Goal: Transaction & Acquisition: Purchase product/service

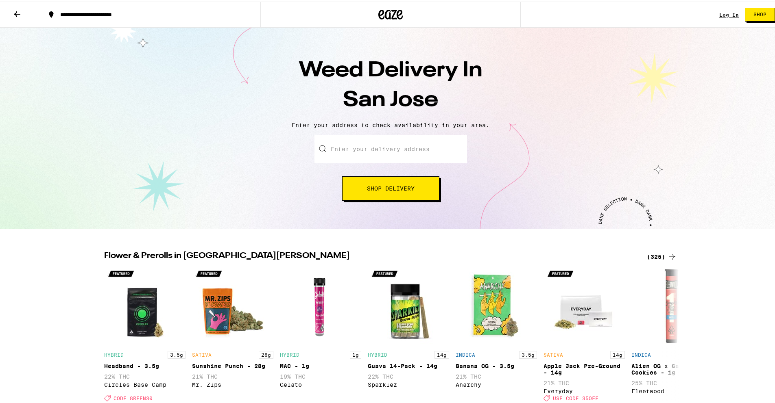
click at [380, 188] on span "Shop Delivery" at bounding box center [391, 187] width 48 height 6
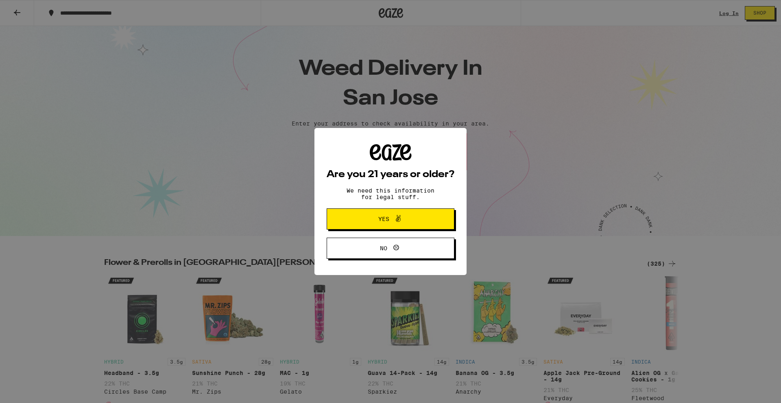
click at [389, 214] on button "Yes" at bounding box center [391, 219] width 128 height 21
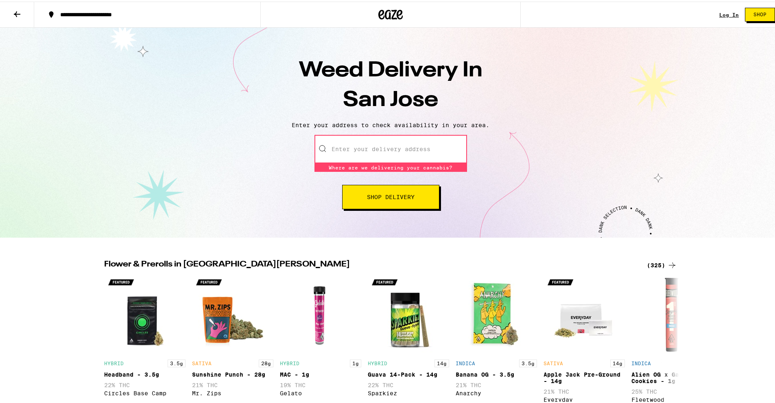
click at [357, 144] on input "Enter your delivery address" at bounding box center [390, 147] width 153 height 28
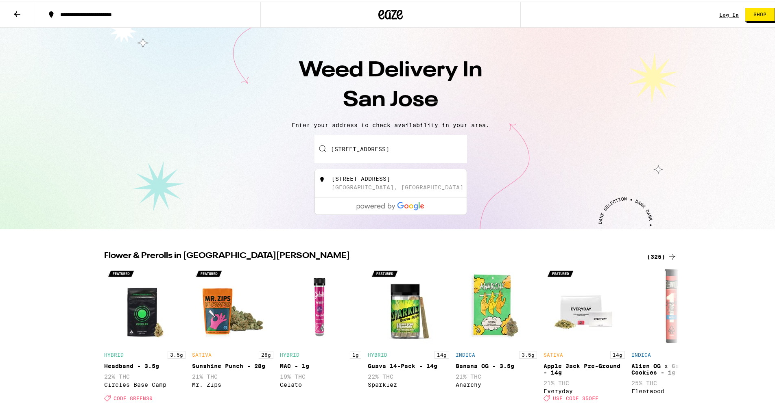
click at [377, 186] on div "[STREET_ADDRESS]" at bounding box center [403, 181] width 145 height 15
type input "[STREET_ADDRESS]"
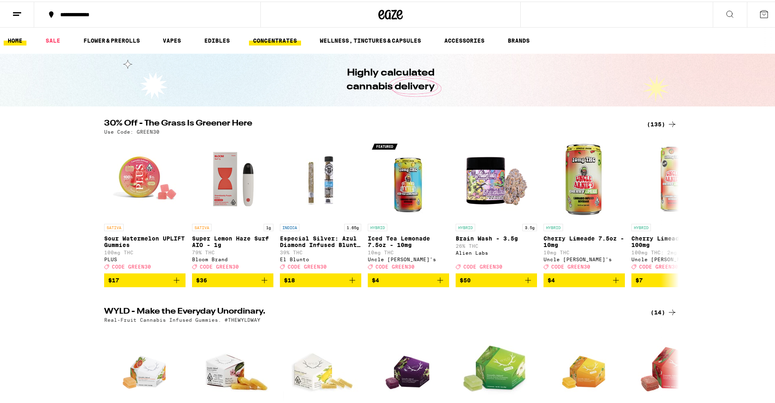
click at [287, 37] on link "CONCENTRATES" at bounding box center [275, 39] width 52 height 10
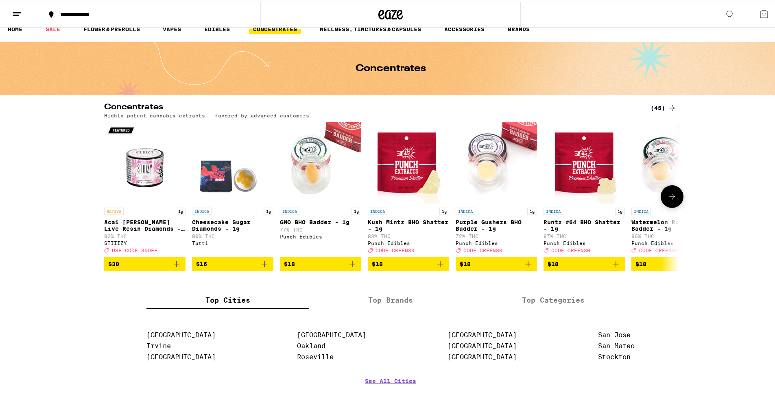
scroll to position [12, 0]
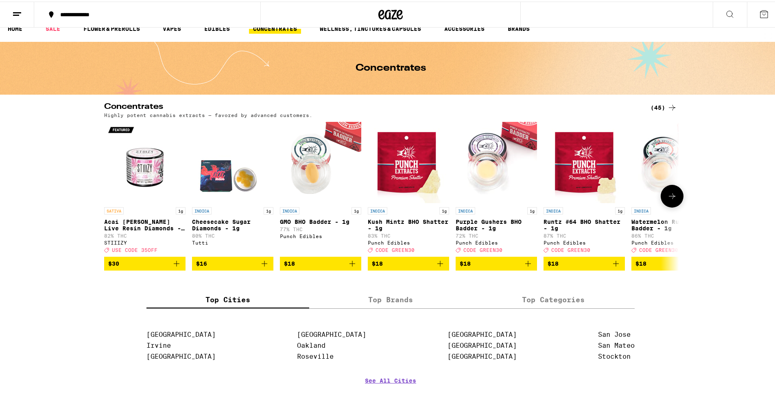
click at [669, 200] on icon at bounding box center [672, 195] width 10 height 10
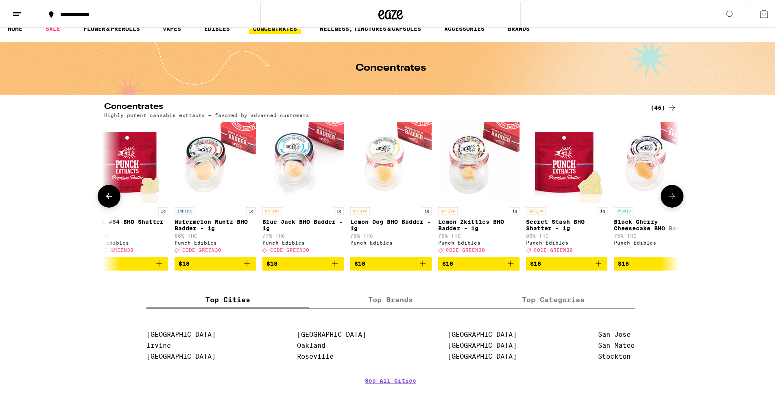
scroll to position [0, 484]
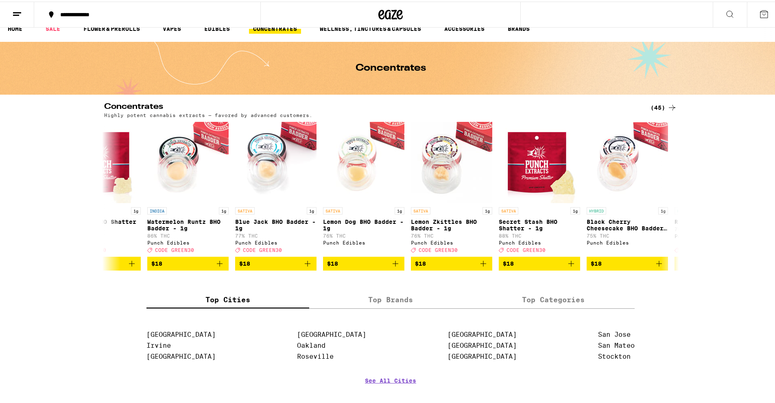
click at [667, 104] on icon at bounding box center [672, 106] width 10 height 10
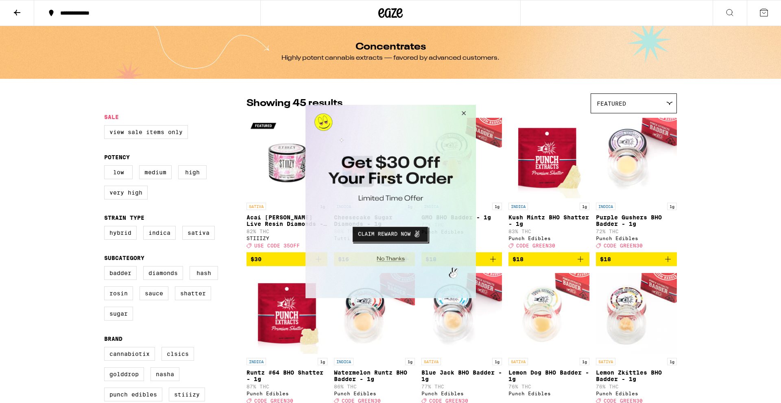
click at [464, 111] on button "Close Modal" at bounding box center [462, 115] width 22 height 20
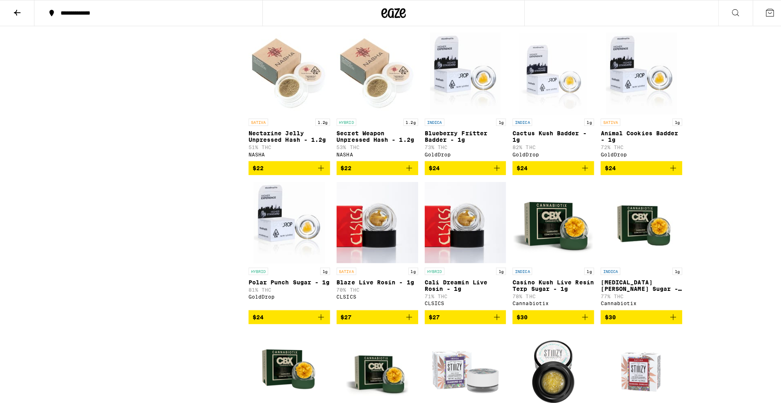
scroll to position [852, 0]
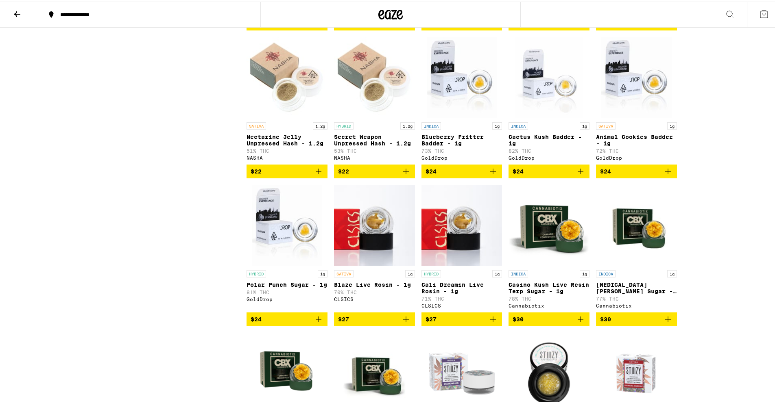
click at [377, 287] on p "Blaze Live Rosin - 1g" at bounding box center [374, 283] width 81 height 7
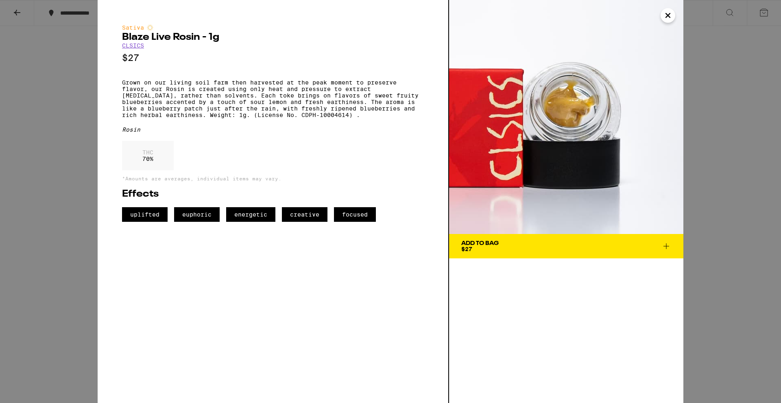
click at [511, 243] on span "Add To Bag $27" at bounding box center [566, 246] width 210 height 11
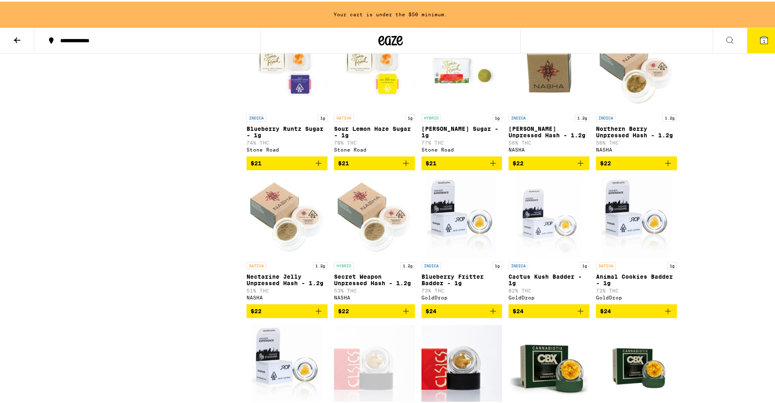
scroll to position [740, 0]
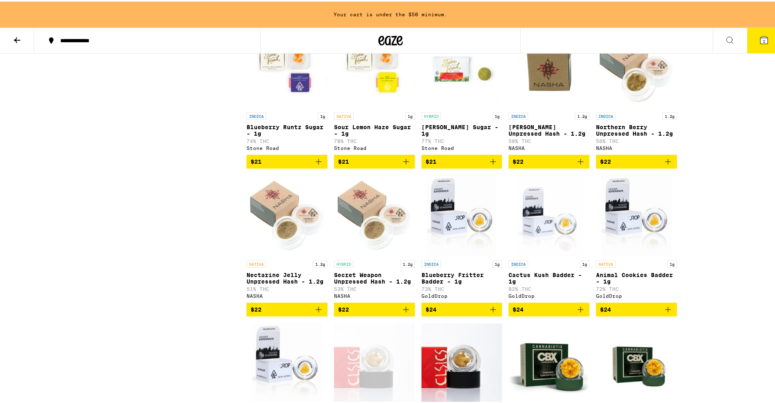
click at [490, 165] on icon "Add to bag" at bounding box center [493, 160] width 10 height 10
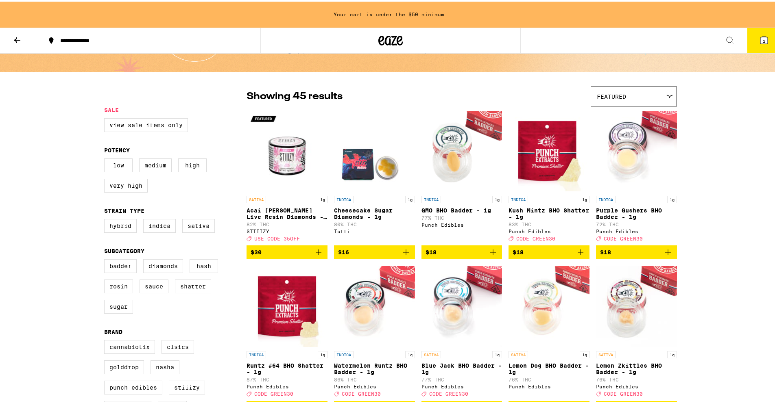
scroll to position [0, 0]
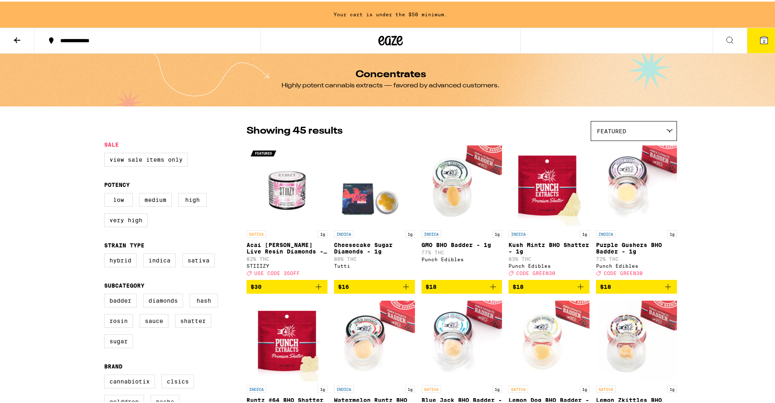
click at [380, 70] on h1 "Concentrates" at bounding box center [390, 73] width 70 height 10
click at [713, 39] on button at bounding box center [730, 39] width 34 height 26
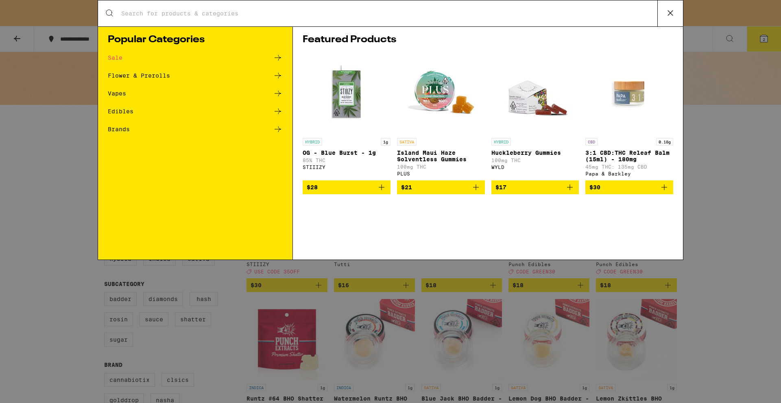
click at [170, 74] on div "Flower & Prerolls" at bounding box center [195, 76] width 175 height 10
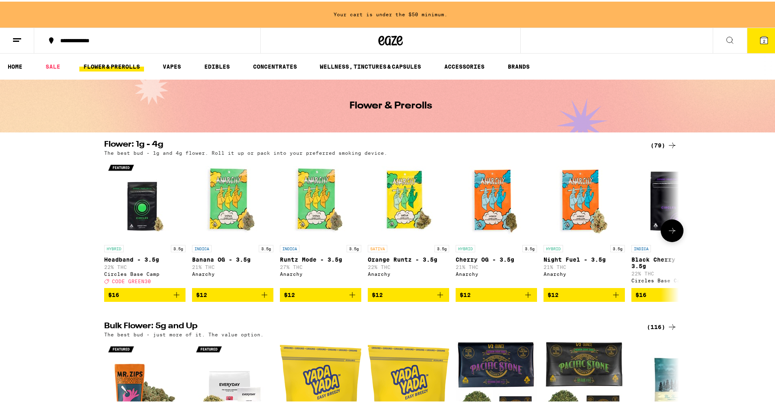
click at [670, 234] on icon at bounding box center [672, 229] width 10 height 10
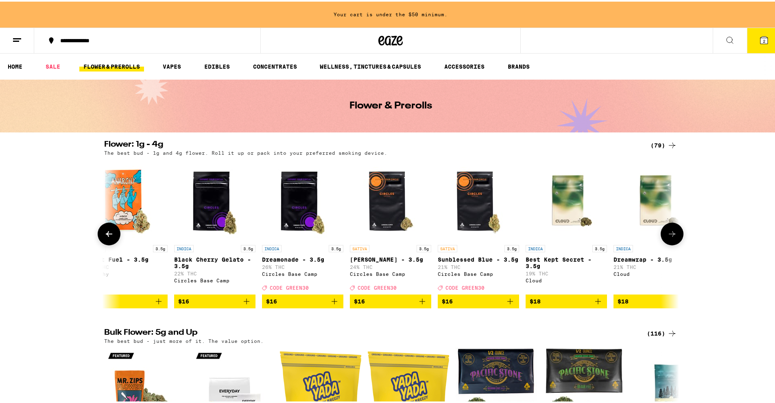
scroll to position [0, 484]
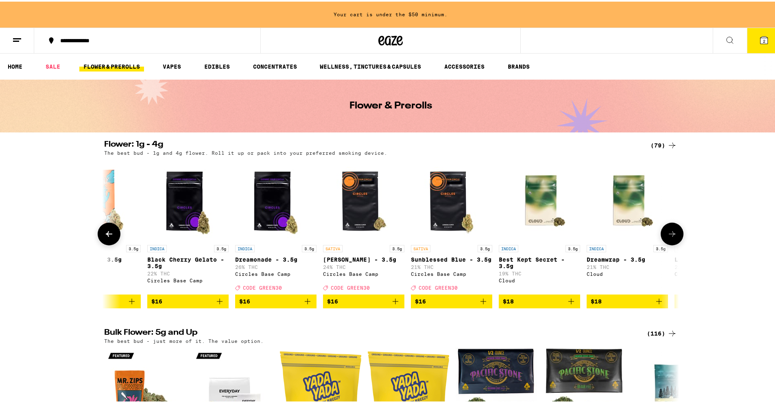
click at [670, 238] on icon at bounding box center [672, 233] width 10 height 10
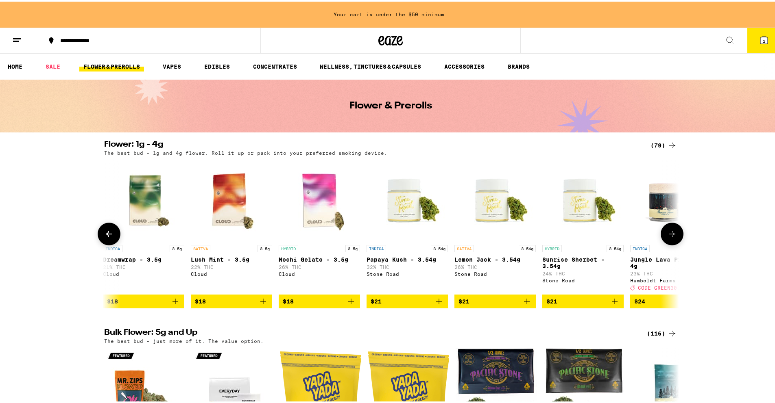
scroll to position [0, 968]
click at [670, 238] on icon at bounding box center [672, 233] width 10 height 10
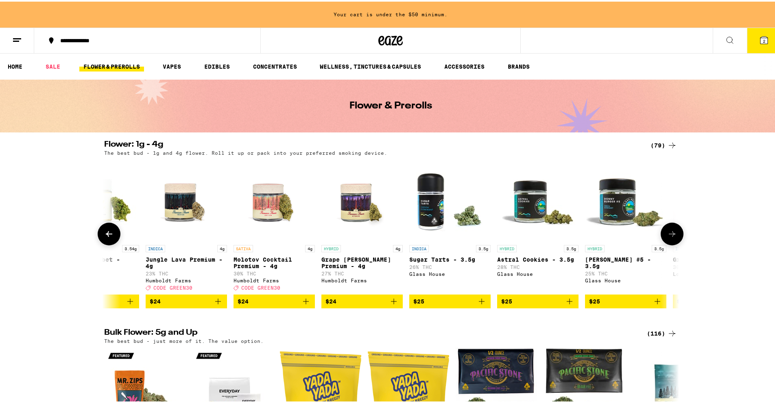
click at [670, 238] on icon at bounding box center [672, 233] width 10 height 10
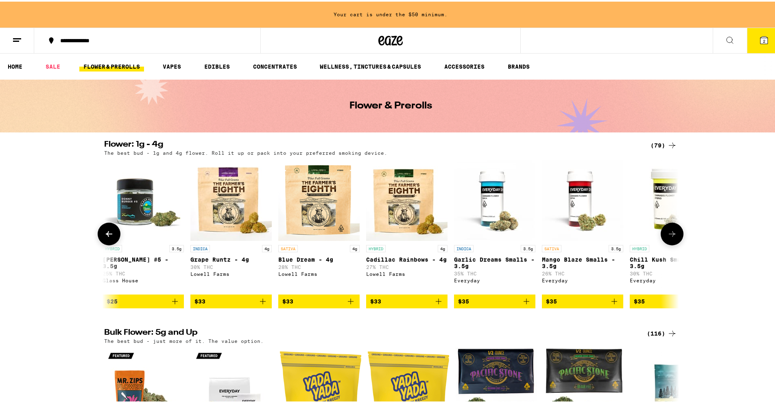
scroll to position [0, 1936]
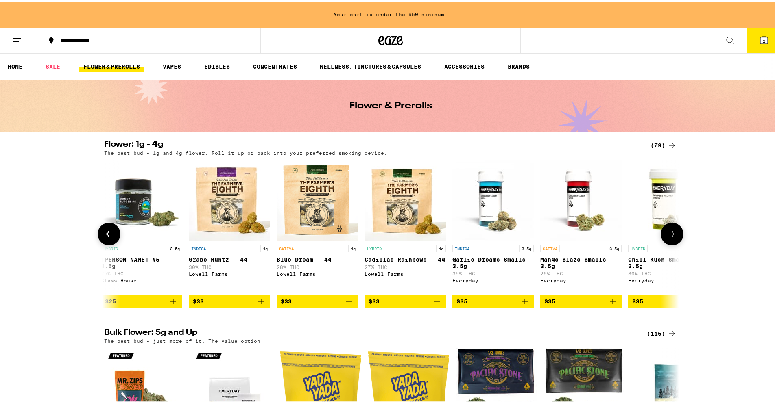
click at [670, 235] on icon at bounding box center [672, 233] width 7 height 6
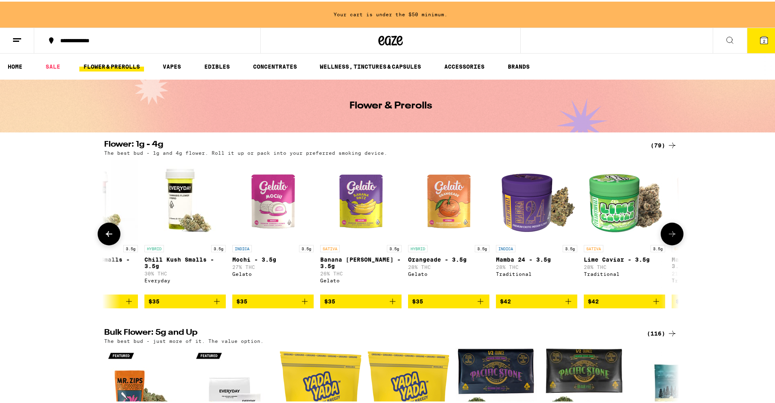
scroll to position [0, 2420]
click at [674, 235] on button at bounding box center [671, 232] width 23 height 23
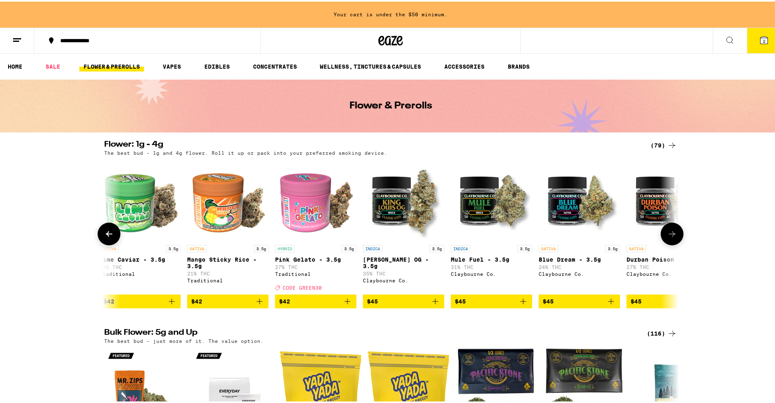
click at [674, 235] on button at bounding box center [671, 232] width 23 height 23
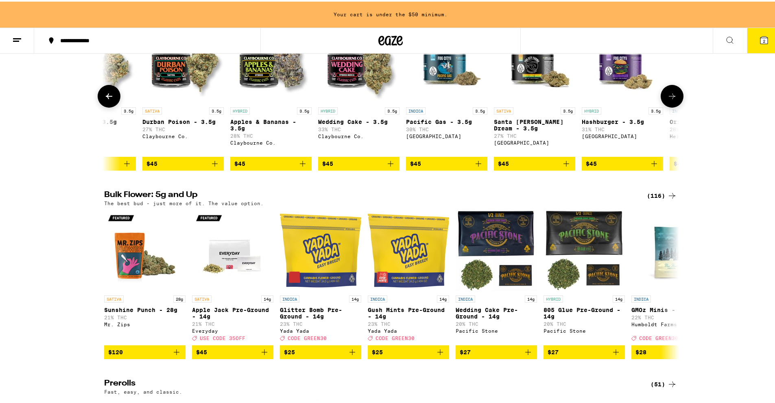
scroll to position [233, 0]
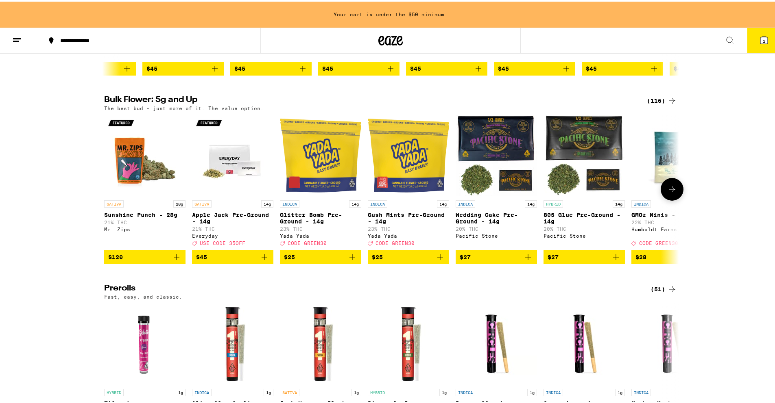
click at [670, 191] on icon at bounding box center [672, 188] width 7 height 6
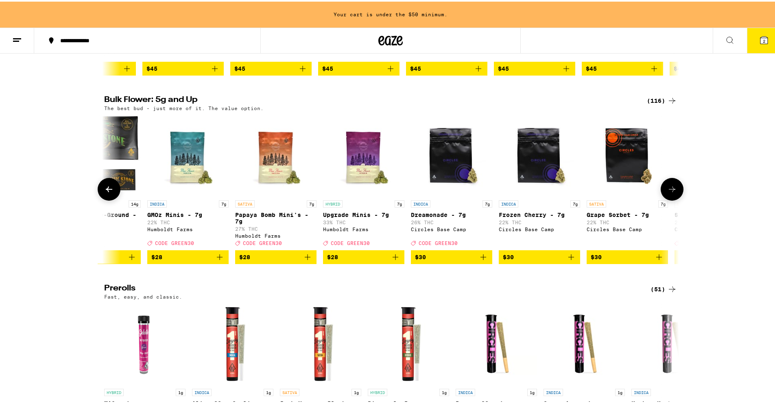
click at [670, 191] on icon at bounding box center [672, 188] width 7 height 6
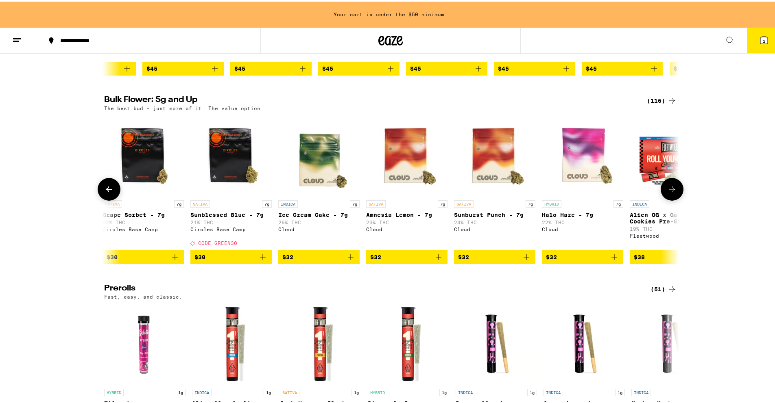
click at [670, 191] on icon at bounding box center [672, 188] width 7 height 6
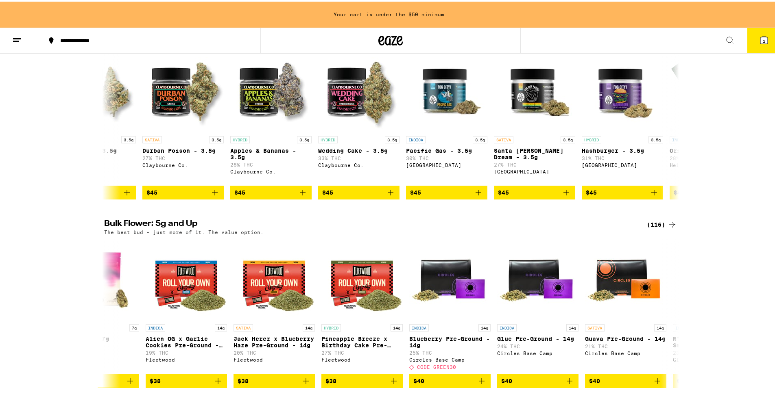
scroll to position [113, 0]
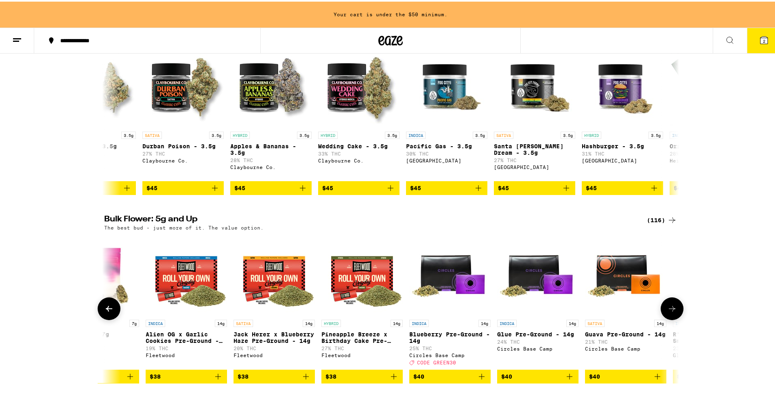
click at [669, 312] on icon at bounding box center [672, 308] width 10 height 10
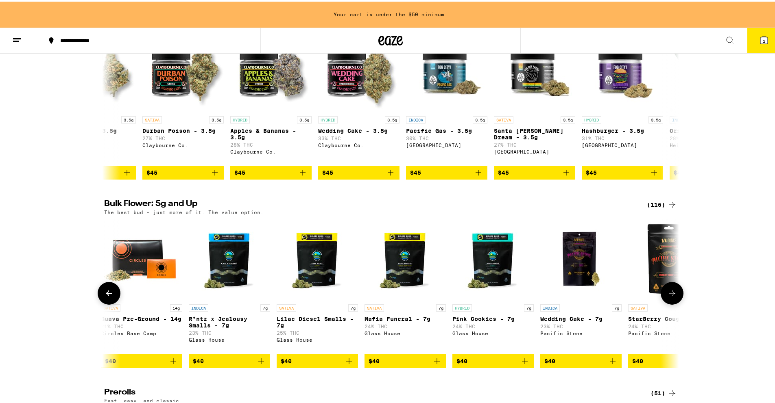
scroll to position [129, 0]
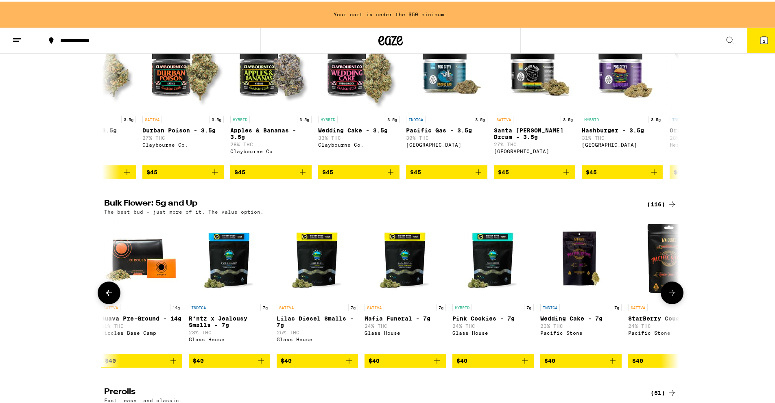
click at [670, 296] on icon at bounding box center [672, 292] width 10 height 10
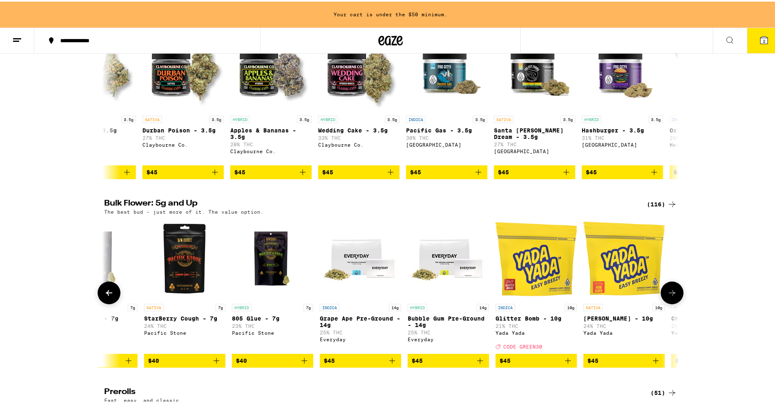
click at [670, 296] on icon at bounding box center [672, 292] width 10 height 10
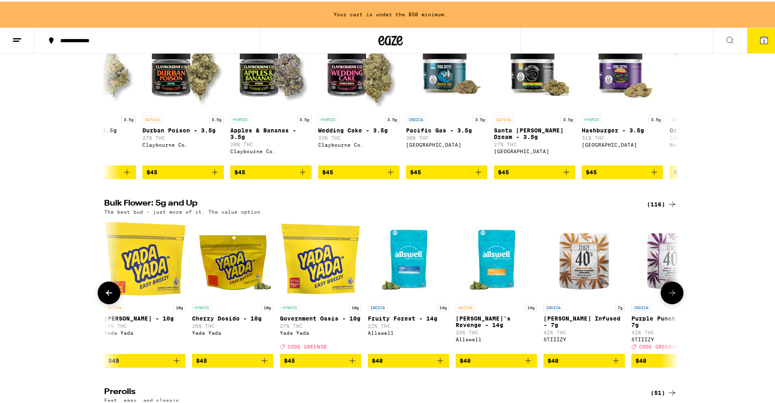
scroll to position [0, 2904]
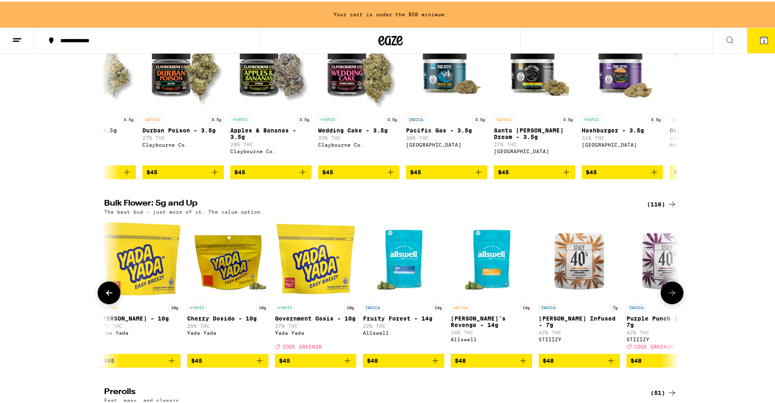
click at [670, 296] on icon at bounding box center [672, 292] width 10 height 10
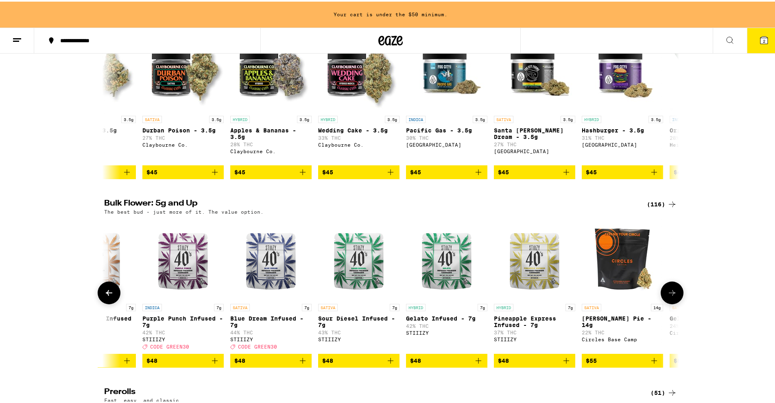
click at [670, 296] on icon at bounding box center [672, 292] width 10 height 10
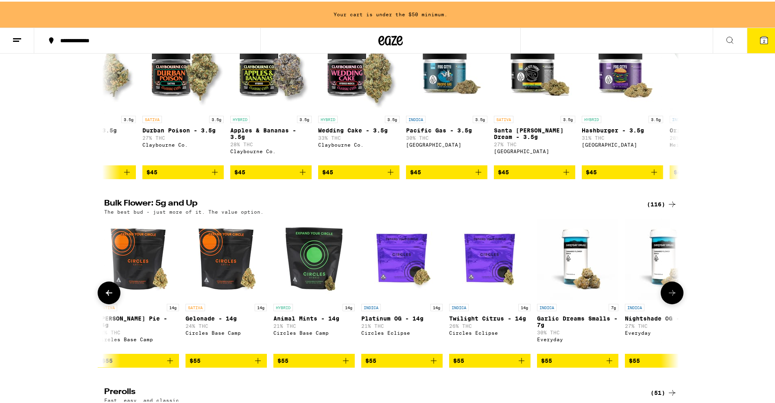
click at [670, 296] on icon at bounding box center [672, 292] width 10 height 10
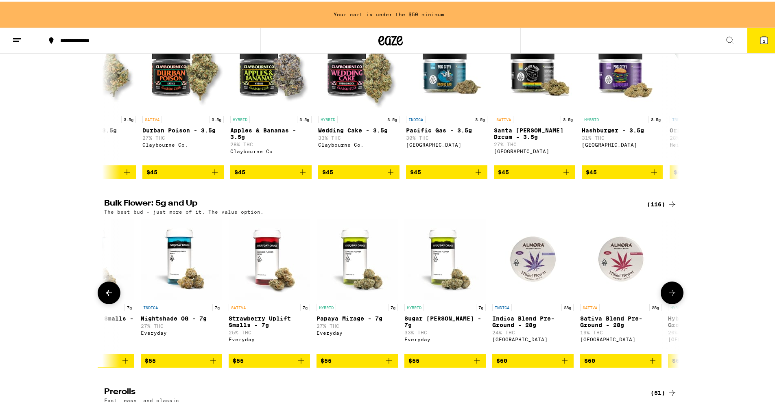
click at [670, 296] on icon at bounding box center [672, 292] width 10 height 10
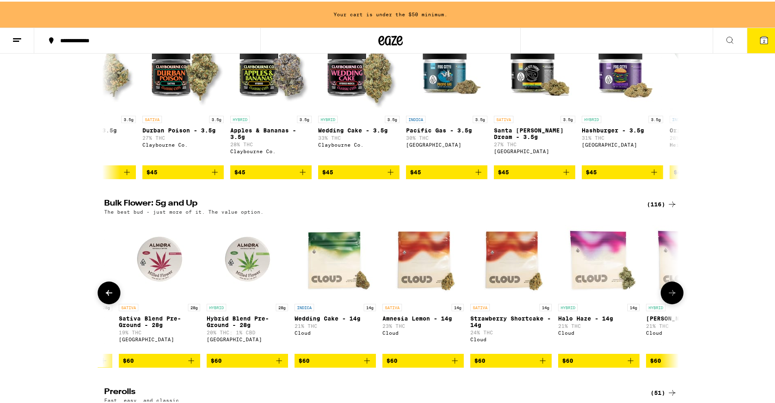
scroll to position [0, 4840]
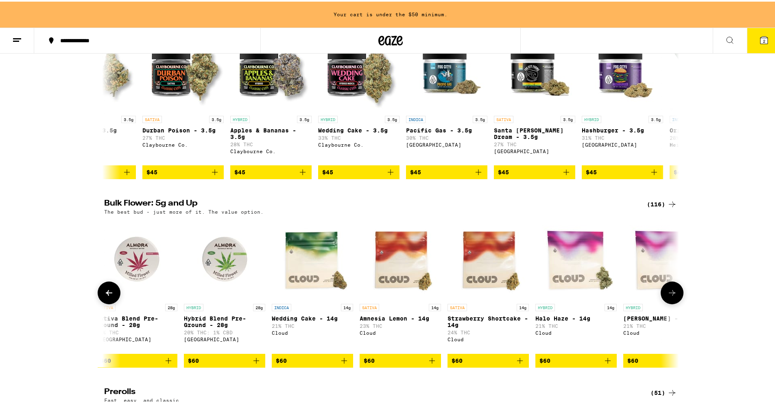
click at [670, 296] on icon at bounding box center [672, 292] width 10 height 10
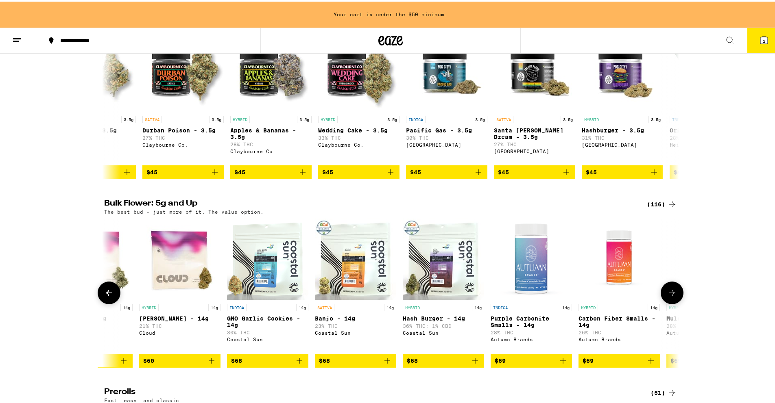
click at [670, 296] on icon at bounding box center [672, 292] width 10 height 10
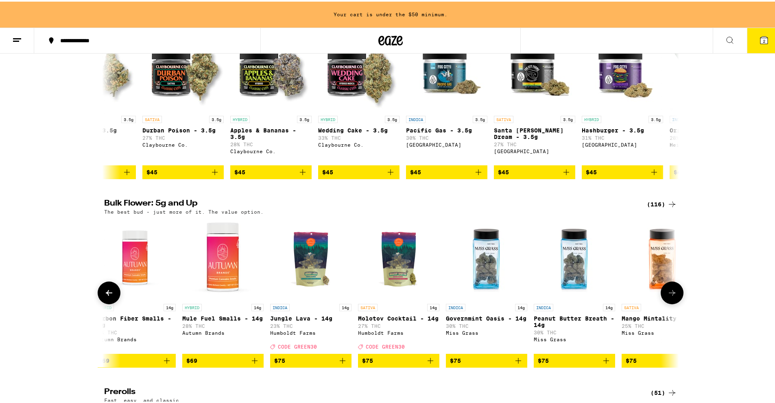
click at [670, 296] on icon at bounding box center [672, 292] width 10 height 10
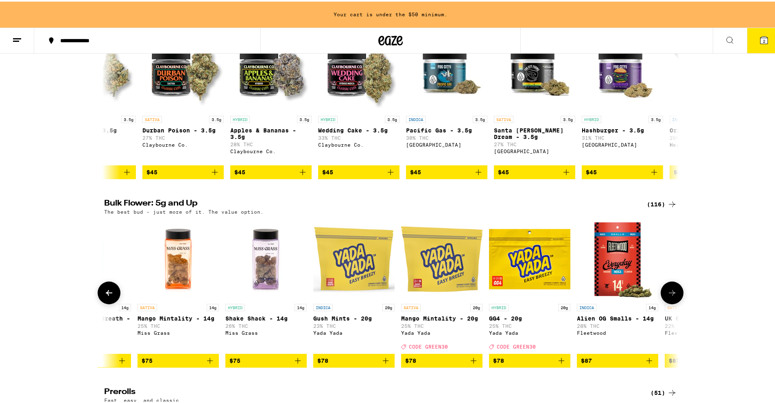
click at [670, 296] on icon at bounding box center [672, 292] width 10 height 10
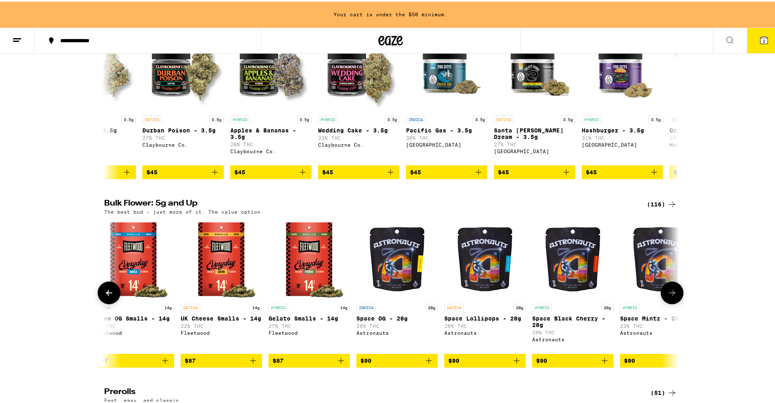
click at [670, 296] on icon at bounding box center [672, 292] width 10 height 10
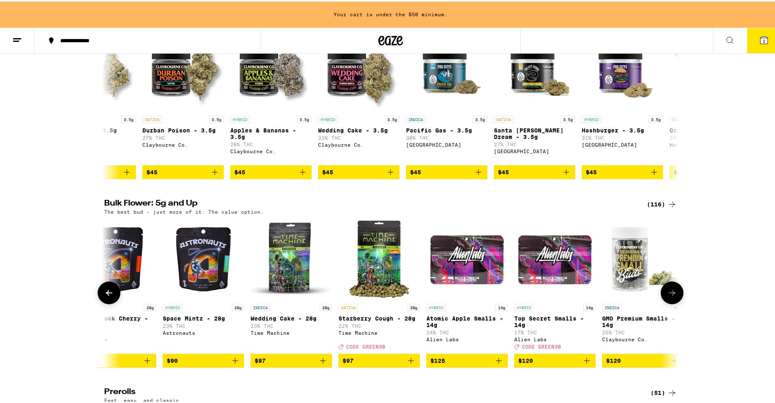
scroll to position [0, 7260]
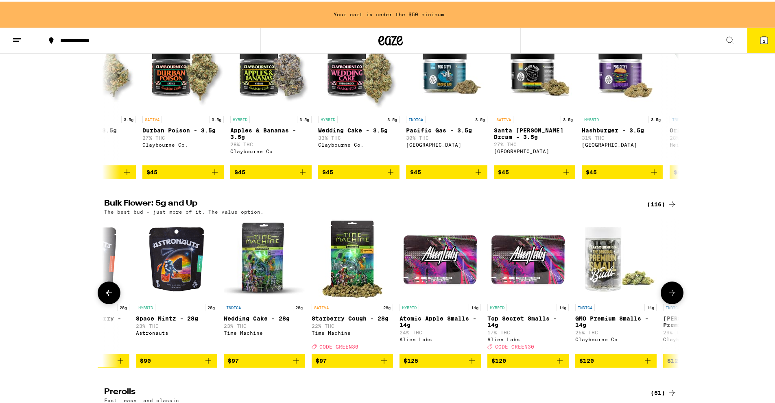
click at [670, 296] on icon at bounding box center [672, 292] width 10 height 10
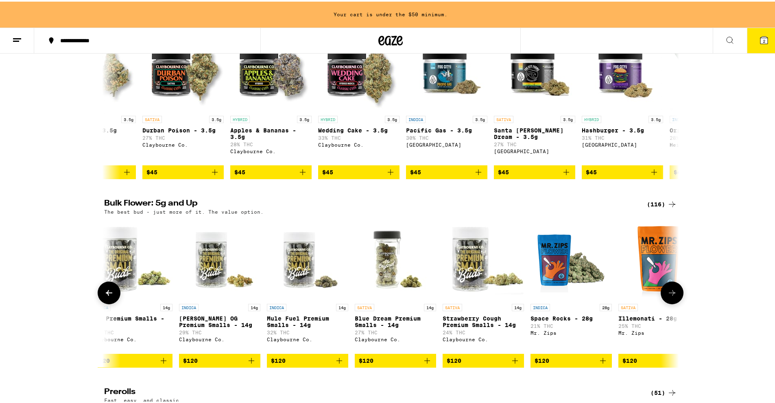
click at [670, 296] on icon at bounding box center [672, 292] width 10 height 10
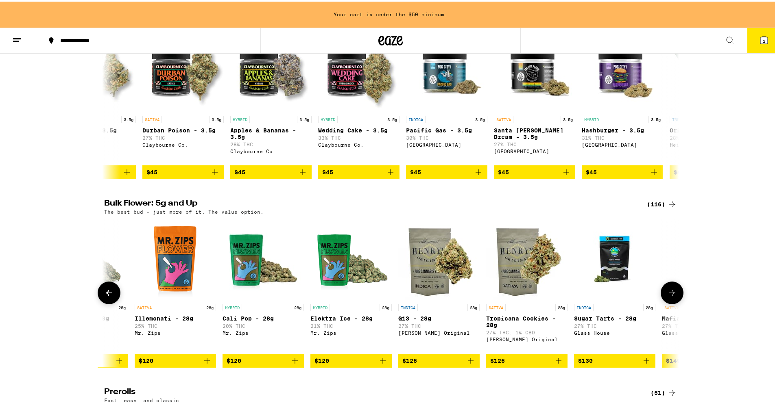
scroll to position [0, 8228]
click at [670, 296] on icon at bounding box center [672, 292] width 10 height 10
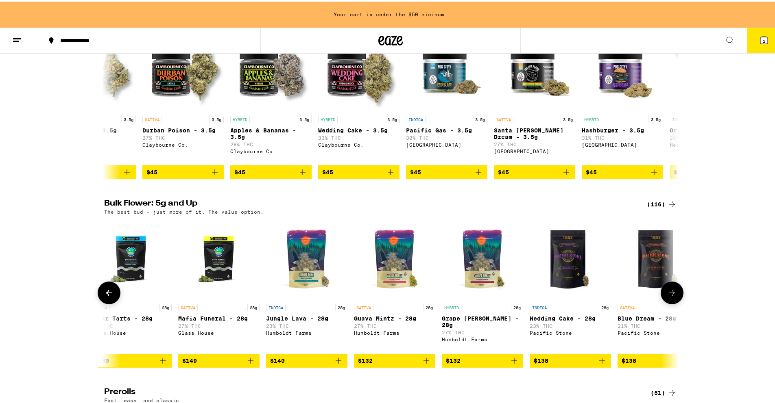
scroll to position [0, 8712]
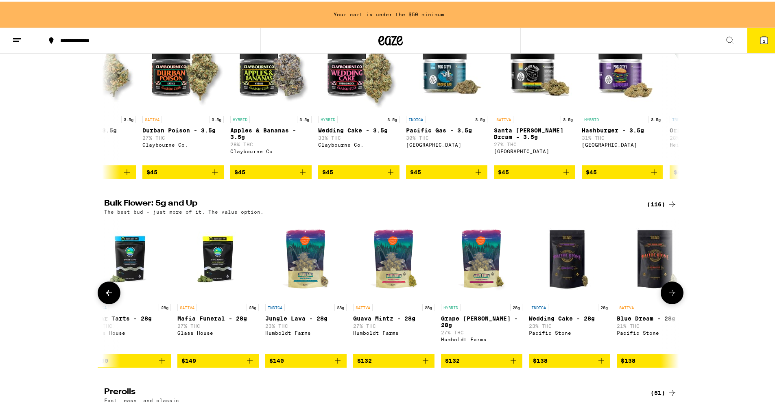
click at [670, 296] on icon at bounding box center [672, 292] width 10 height 10
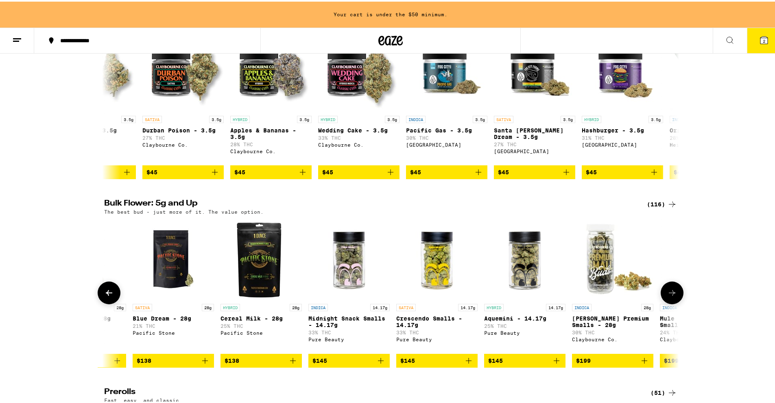
click at [670, 296] on icon at bounding box center [672, 292] width 10 height 10
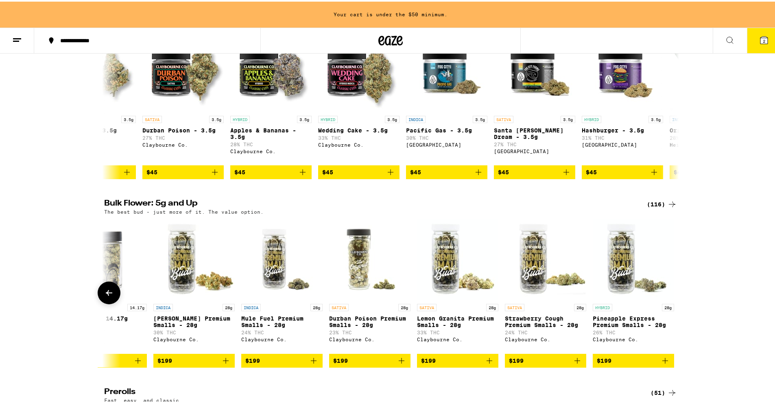
scroll to position [0, 9618]
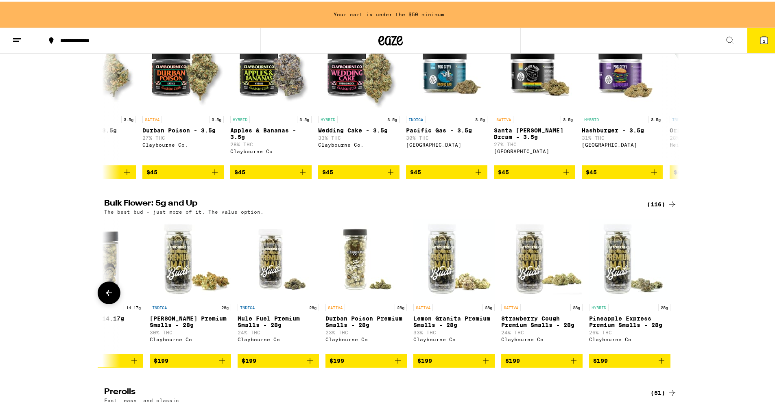
click at [670, 299] on div at bounding box center [671, 291] width 23 height 23
click at [111, 297] on button at bounding box center [109, 291] width 23 height 23
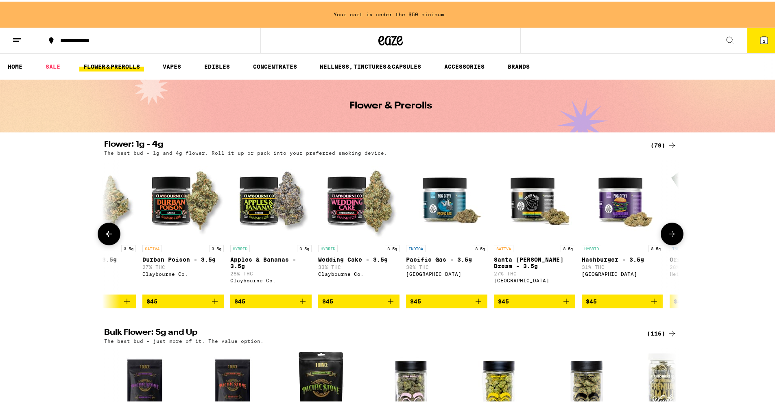
scroll to position [155, 0]
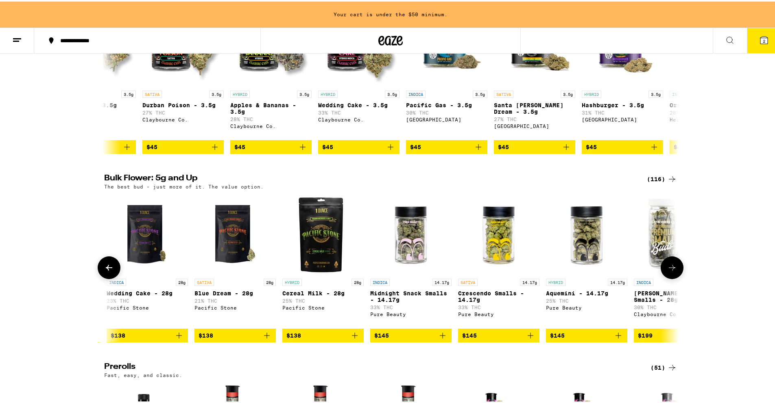
click at [262, 339] on icon "Add to bag" at bounding box center [267, 334] width 10 height 10
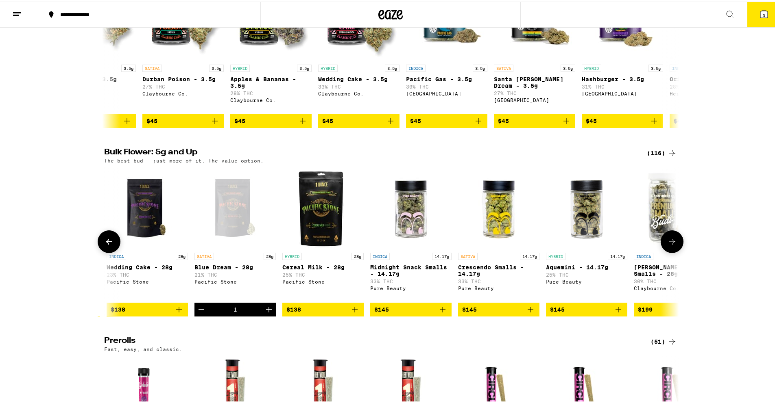
scroll to position [129, 0]
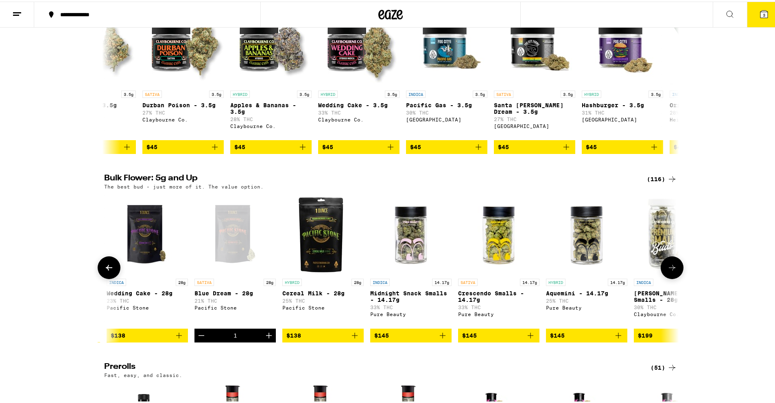
click at [201, 339] on icon "Decrement" at bounding box center [201, 334] width 10 height 10
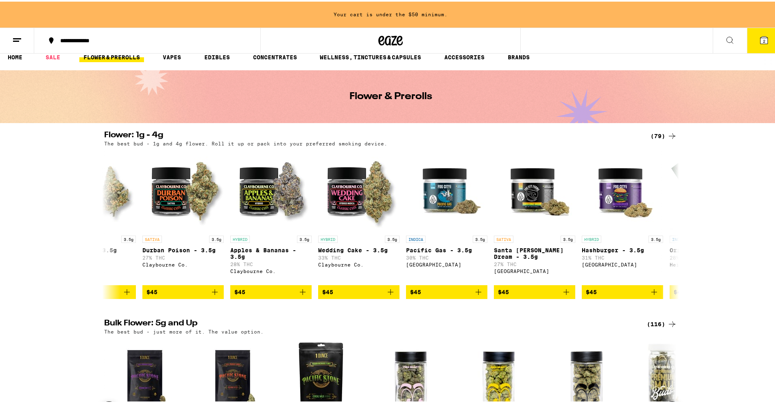
scroll to position [7, 0]
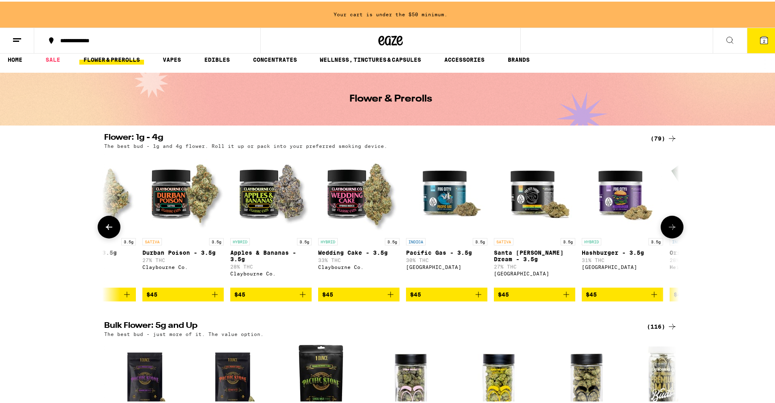
click at [99, 226] on button at bounding box center [109, 225] width 23 height 23
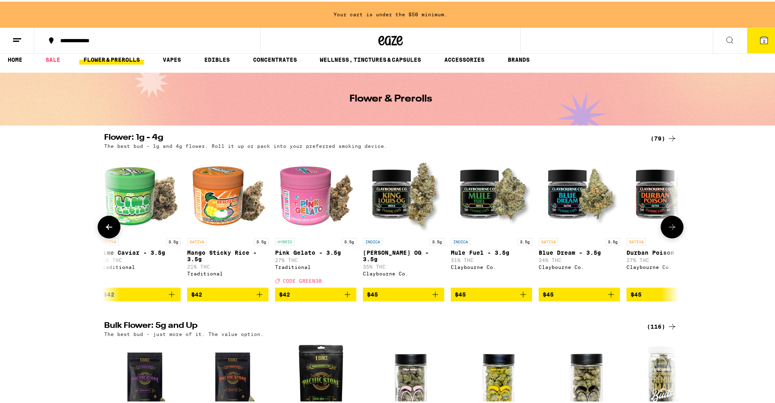
click at [99, 226] on button at bounding box center [109, 225] width 23 height 23
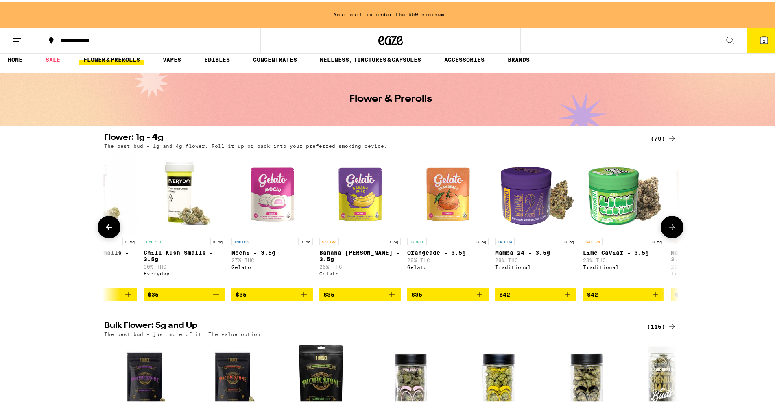
scroll to position [0, 2420]
click at [99, 226] on button at bounding box center [109, 225] width 23 height 23
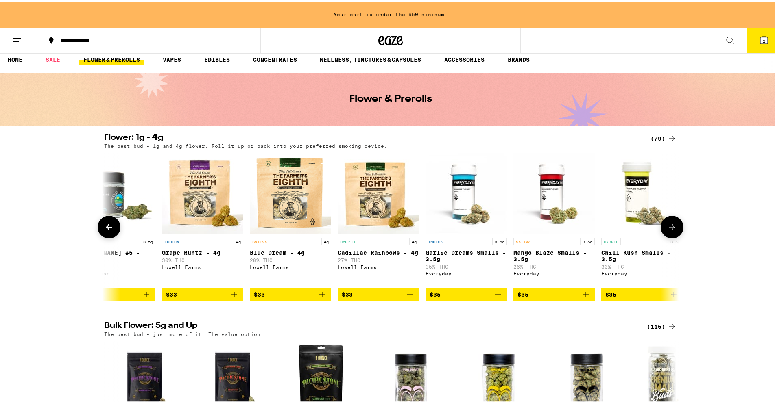
scroll to position [0, 1936]
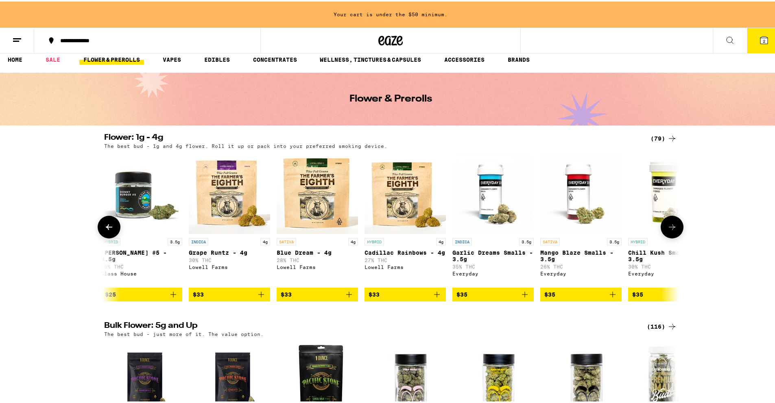
click at [99, 226] on button at bounding box center [109, 225] width 23 height 23
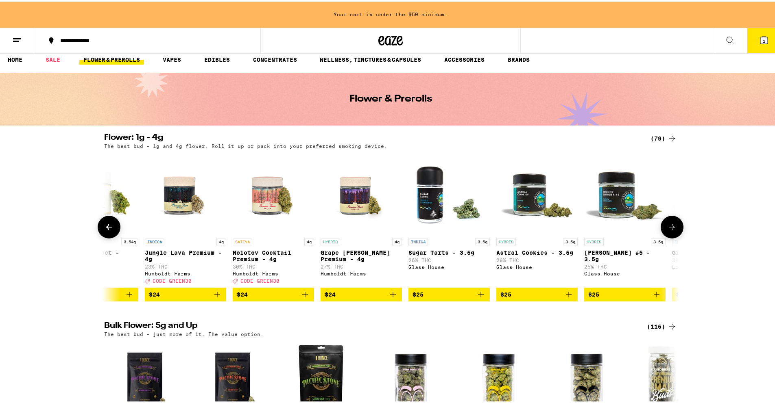
scroll to position [0, 1452]
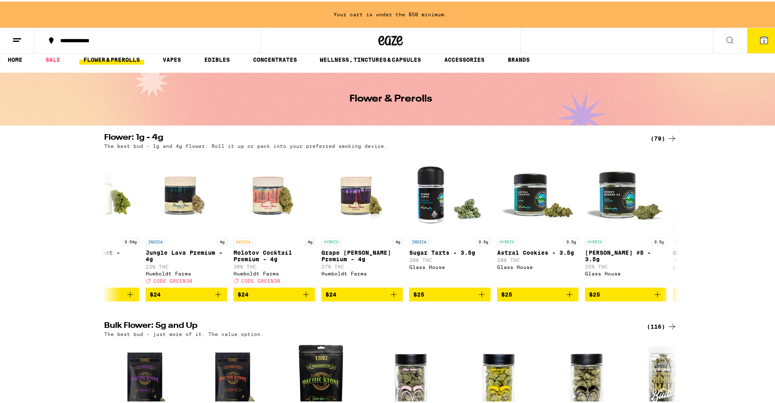
click at [763, 38] on button "2" at bounding box center [764, 38] width 34 height 25
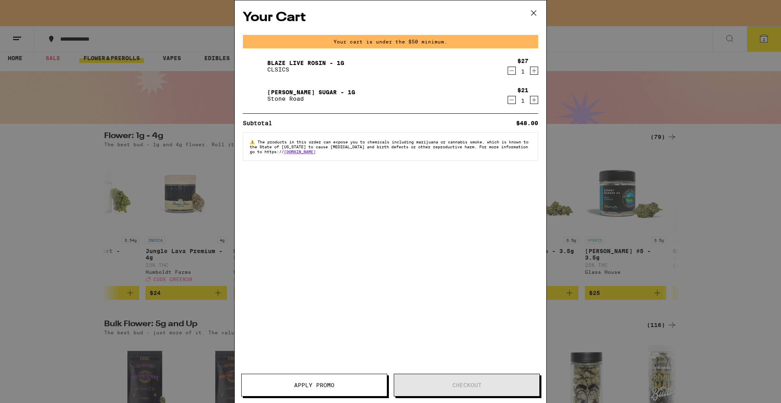
click at [535, 16] on icon at bounding box center [533, 13] width 12 height 12
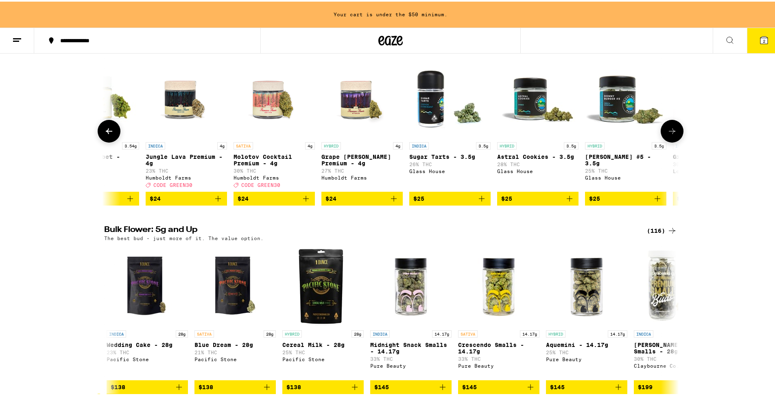
scroll to position [116, 0]
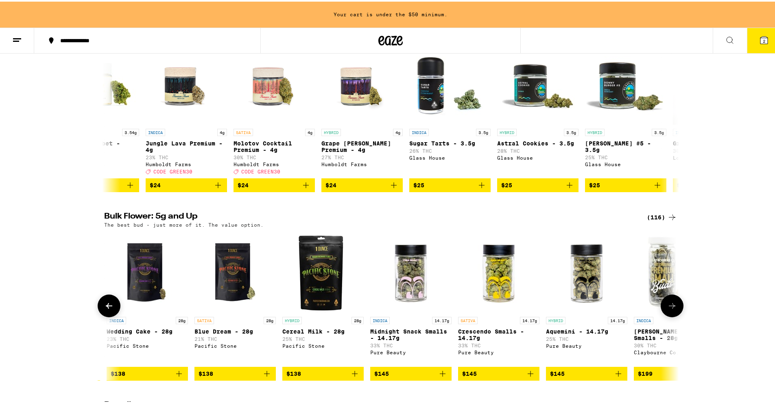
click at [100, 312] on button at bounding box center [109, 304] width 23 height 23
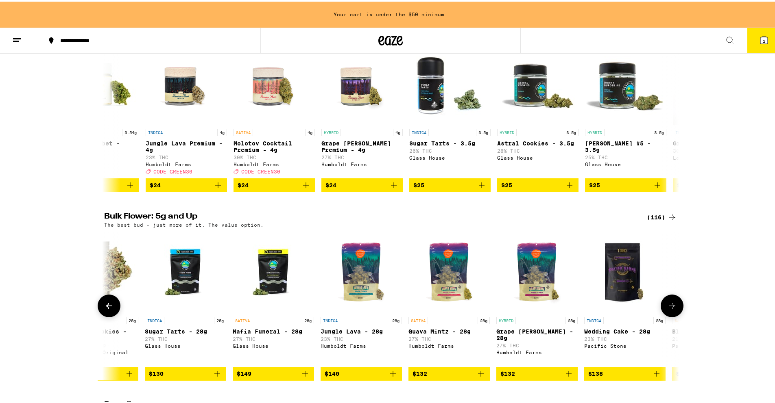
click at [100, 312] on button at bounding box center [109, 304] width 23 height 23
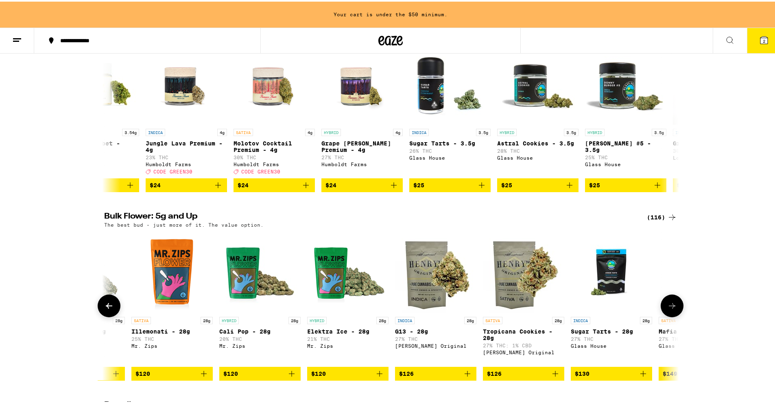
click at [100, 312] on button at bounding box center [109, 304] width 23 height 23
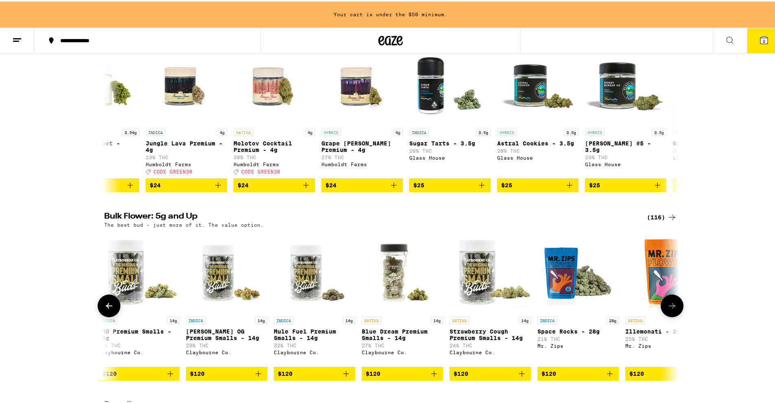
click at [100, 312] on button at bounding box center [109, 304] width 23 height 23
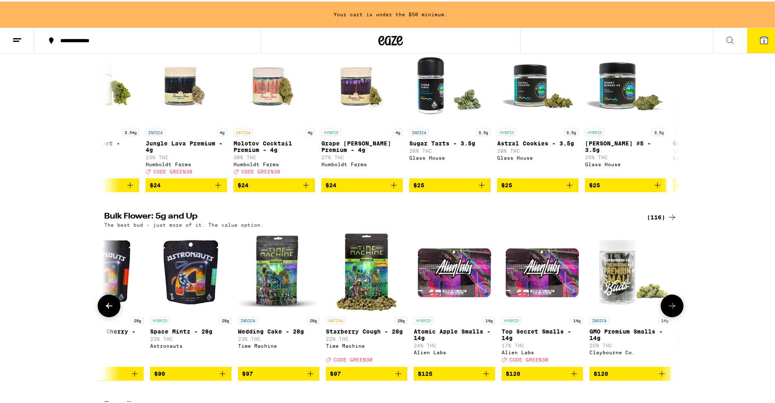
click at [100, 312] on button at bounding box center [109, 304] width 23 height 23
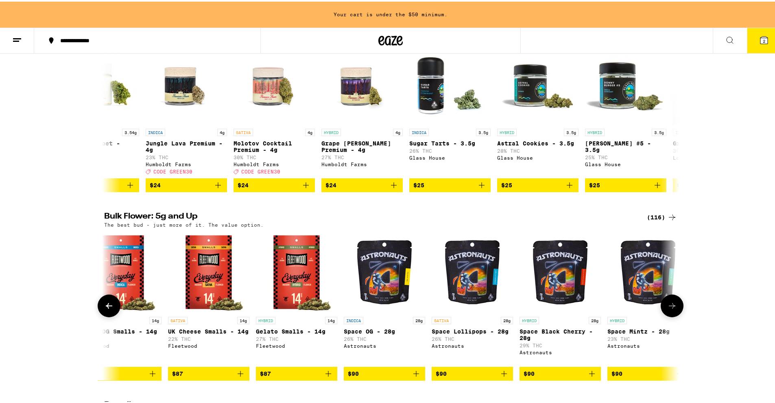
scroll to position [0, 6761]
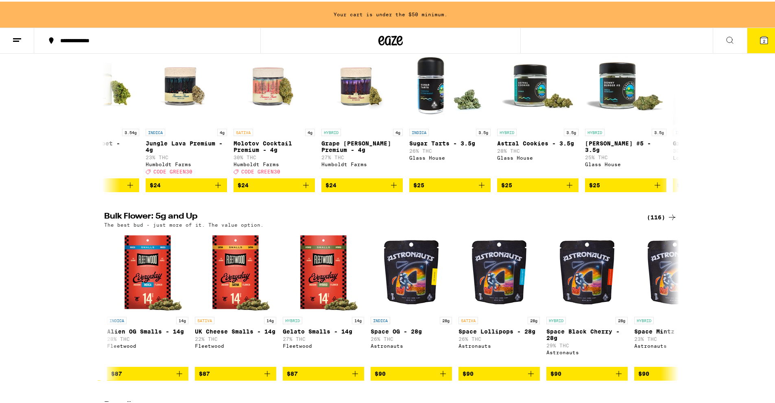
click at [653, 221] on div "(116)" at bounding box center [662, 216] width 30 height 10
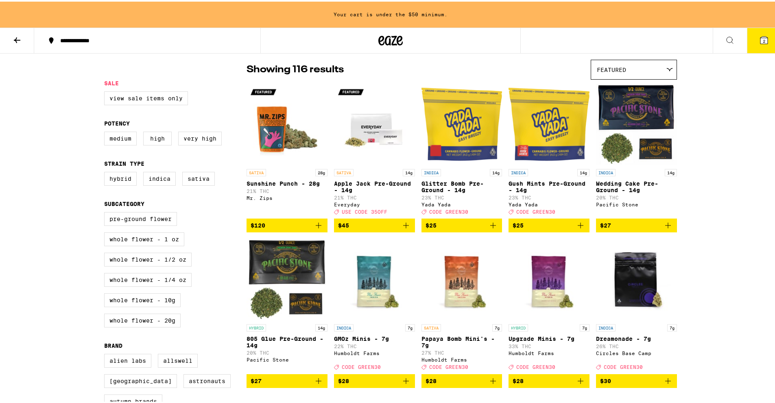
scroll to position [67, 0]
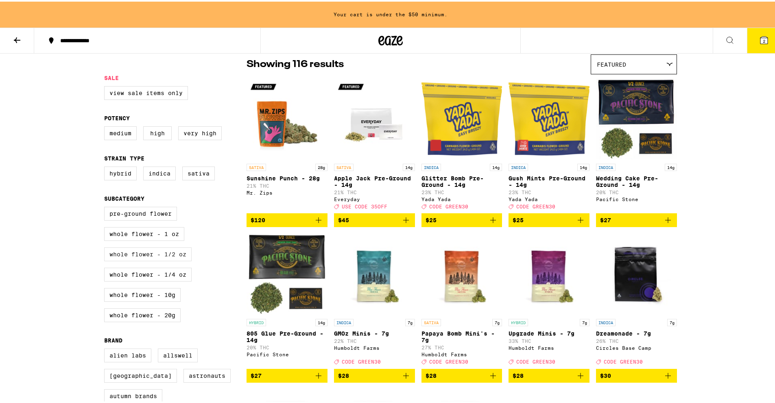
click at [172, 260] on label "Whole Flower - 1/2 oz" at bounding box center [147, 253] width 87 height 14
click at [106, 207] on input "Whole Flower - 1/2 oz" at bounding box center [106, 207] width 0 height 0
checkbox input "true"
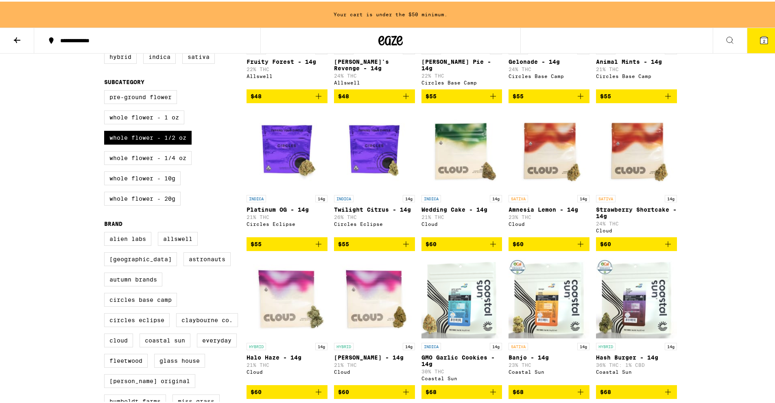
scroll to position [2, 0]
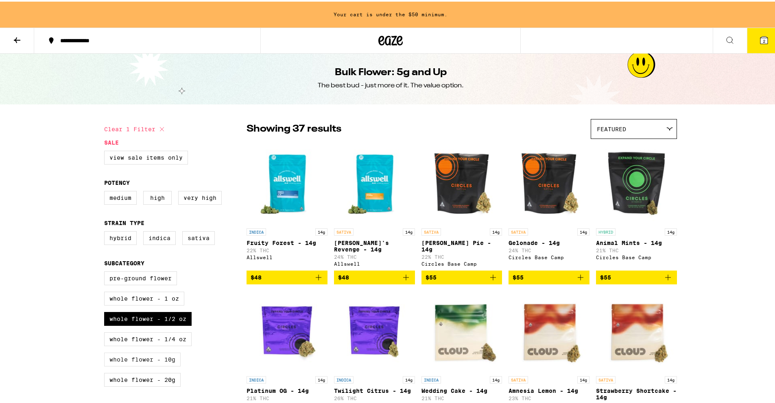
click at [152, 361] on label "Whole Flower - 10g" at bounding box center [142, 358] width 76 height 14
click at [106, 272] on input "Whole Flower - 10g" at bounding box center [106, 271] width 0 height 0
checkbox input "true"
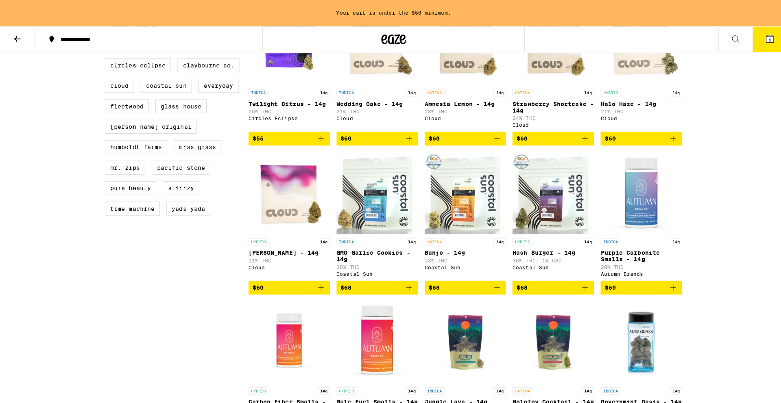
scroll to position [141, 0]
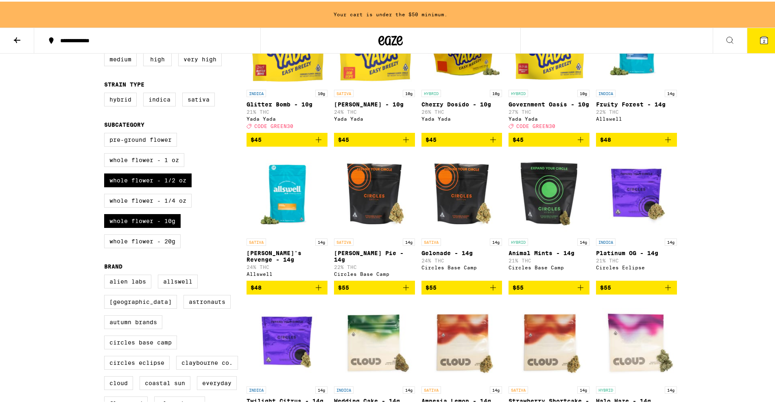
click at [541, 203] on img "Open page for Animal Mints - 14g from Circles Base Camp" at bounding box center [548, 192] width 81 height 81
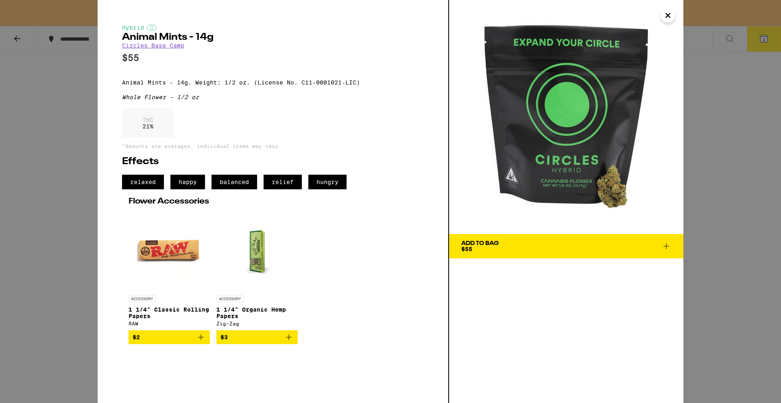
click at [667, 14] on icon "Close" at bounding box center [668, 15] width 10 height 12
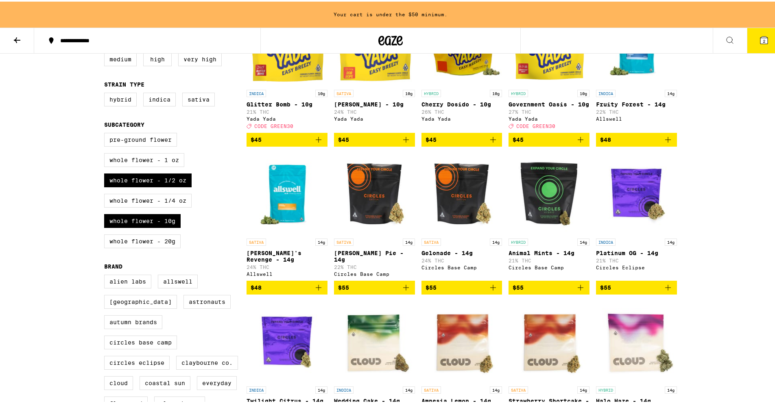
click at [454, 209] on img "Open page for Gelonade - 14g from Circles Base Camp" at bounding box center [461, 192] width 81 height 81
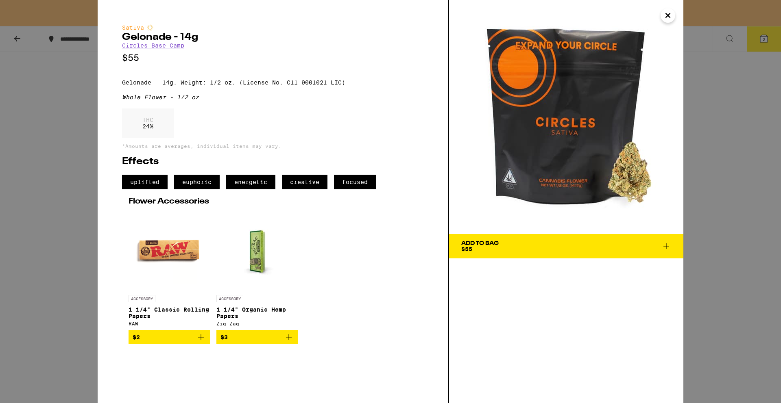
click at [668, 245] on icon at bounding box center [666, 247] width 10 height 10
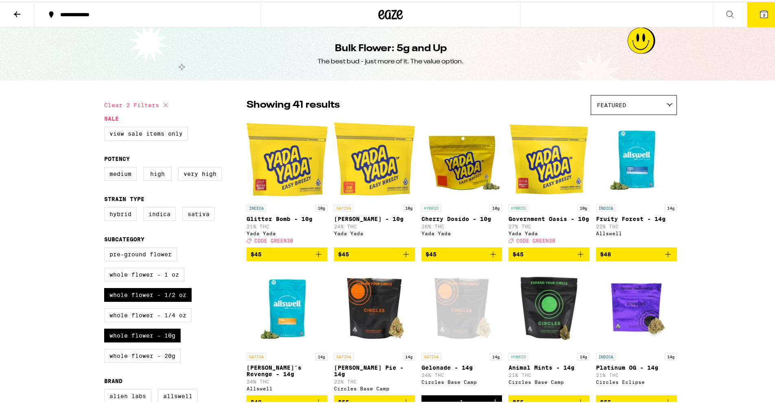
click at [752, 19] on button "3" at bounding box center [764, 12] width 34 height 25
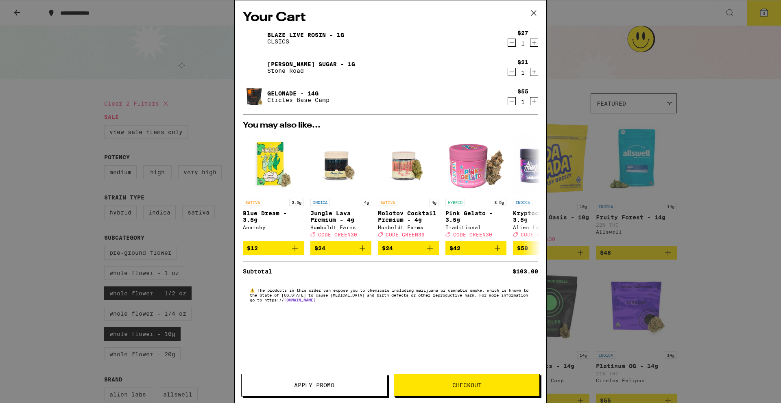
click at [371, 380] on button "Apply Promo" at bounding box center [314, 385] width 146 height 23
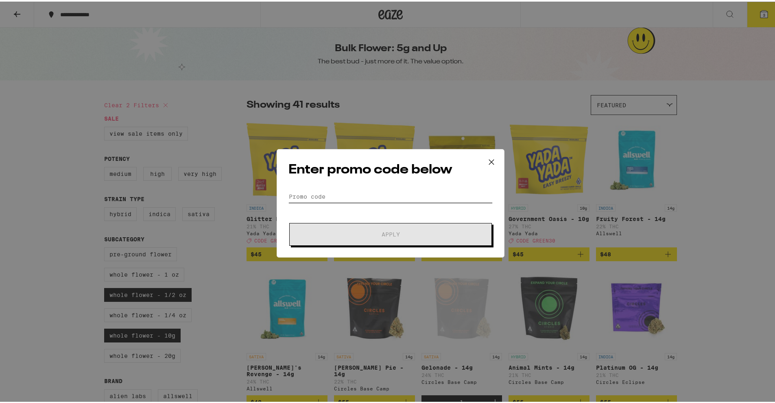
click at [333, 199] on input "Promo Code" at bounding box center [390, 195] width 204 height 12
paste input "NUGG30"
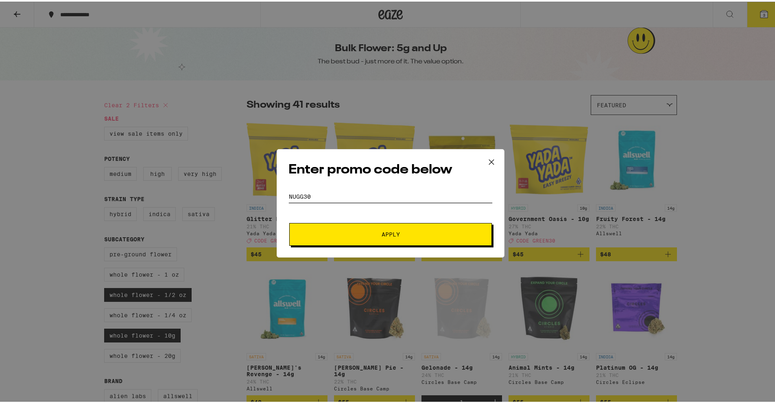
type input "NUGG30"
click at [338, 231] on span "Apply" at bounding box center [390, 233] width 146 height 6
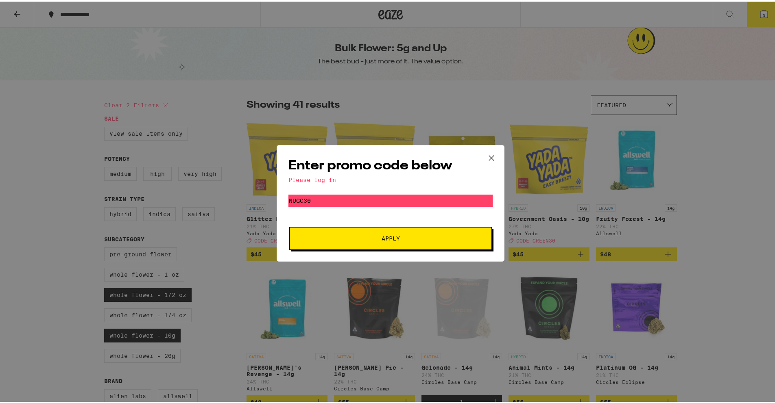
click at [376, 233] on button "Apply" at bounding box center [390, 237] width 203 height 23
click at [354, 198] on input "NUGG30" at bounding box center [390, 199] width 204 height 12
type input "GREEN30"
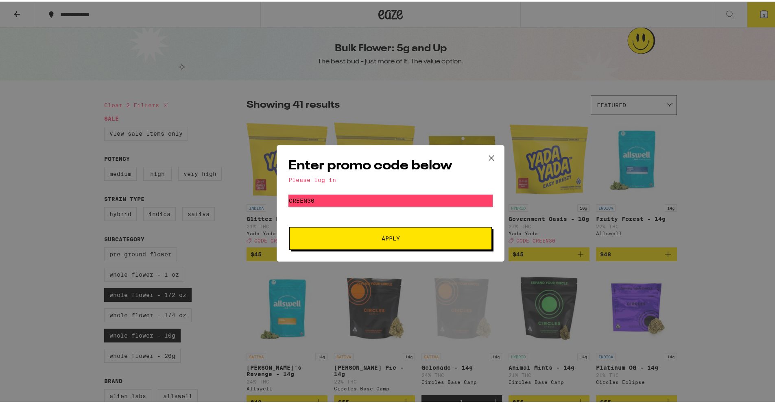
click at [289, 226] on button "Apply" at bounding box center [390, 237] width 203 height 23
click at [362, 230] on button "Apply" at bounding box center [390, 237] width 203 height 23
click at [490, 161] on icon at bounding box center [491, 156] width 12 height 12
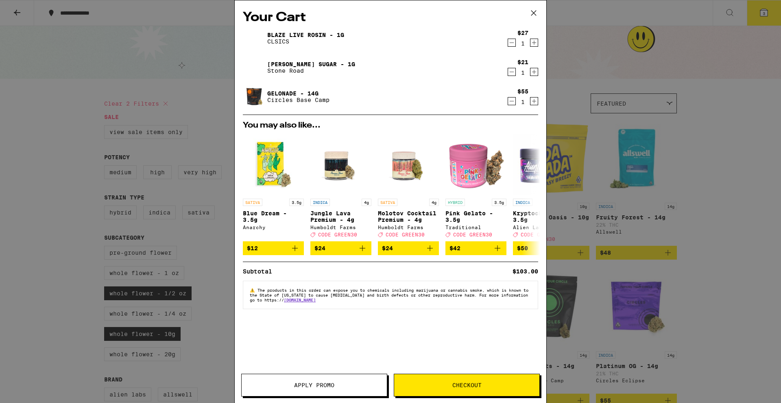
click at [340, 381] on button "Apply Promo" at bounding box center [314, 385] width 146 height 23
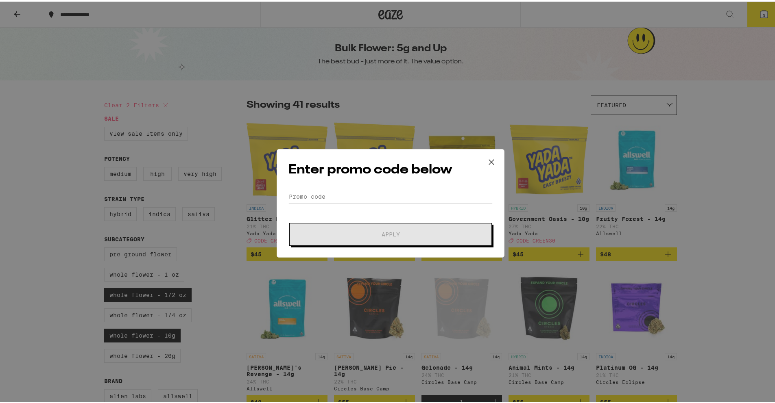
click at [337, 194] on input "Promo Code" at bounding box center [390, 195] width 204 height 12
paste input "NUGG30"
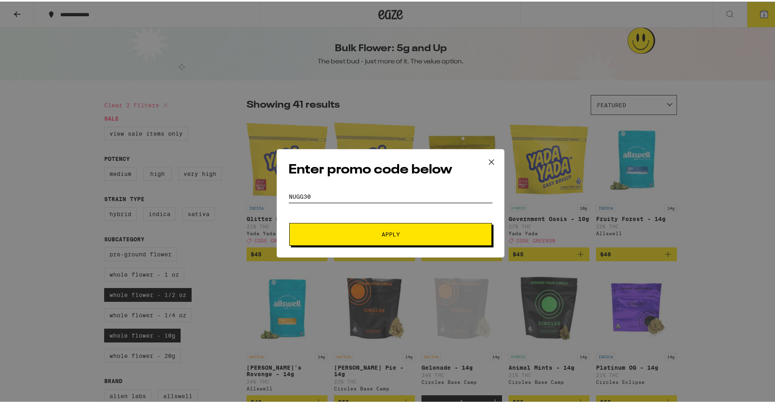
type input "NUGG30"
click at [338, 227] on button "Apply" at bounding box center [390, 233] width 203 height 23
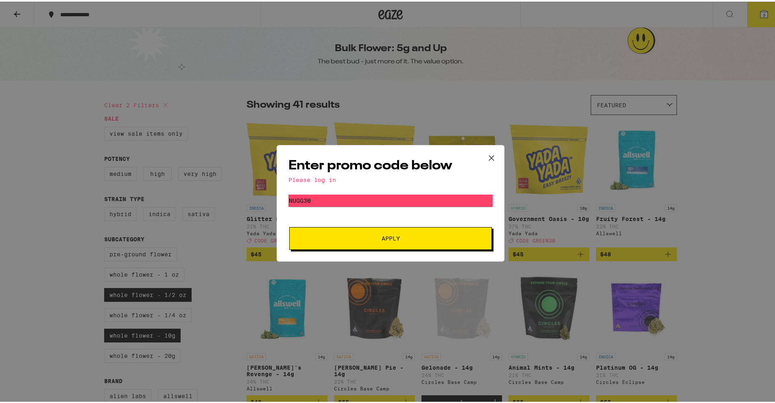
click at [489, 157] on icon at bounding box center [491, 156] width 12 height 12
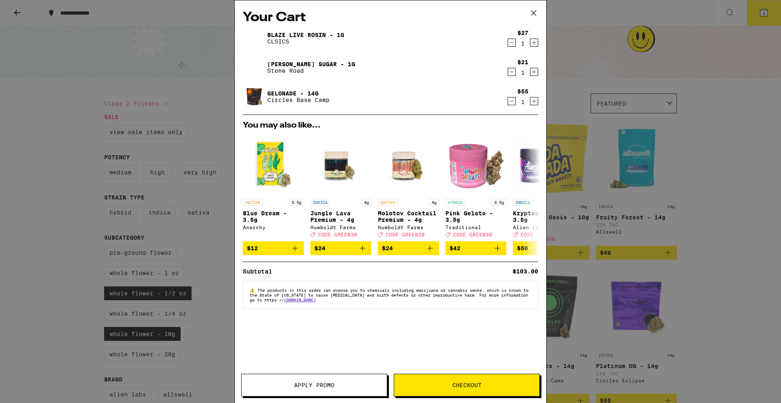
click at [534, 13] on icon at bounding box center [533, 13] width 12 height 12
